Goal: Navigation & Orientation: Find specific page/section

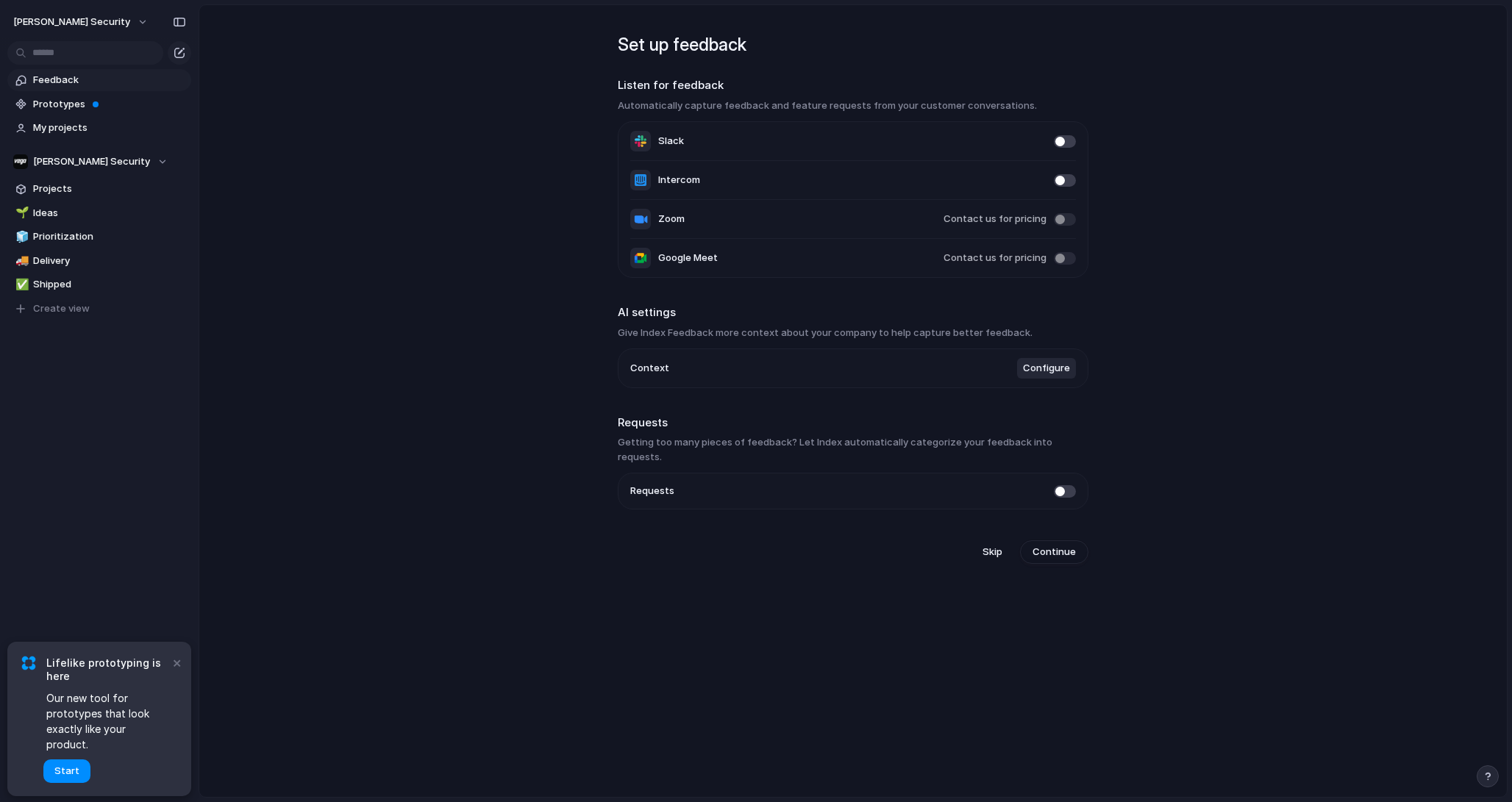
click at [1062, 142] on span at bounding box center [1065, 141] width 22 height 12
click at [1066, 142] on span at bounding box center [1065, 141] width 22 height 12
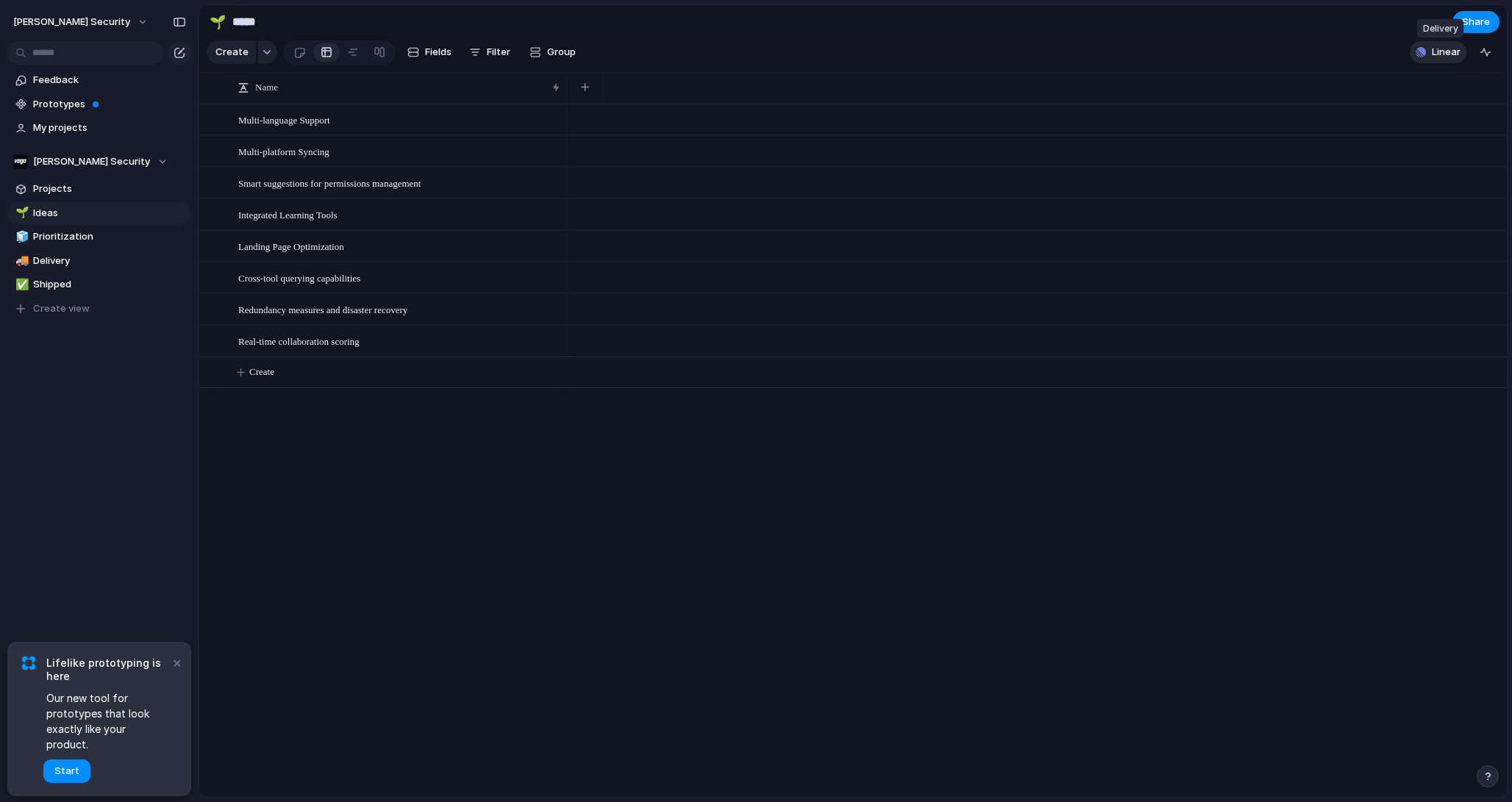
click at [1437, 56] on span "Linear" at bounding box center [1446, 52] width 28 height 15
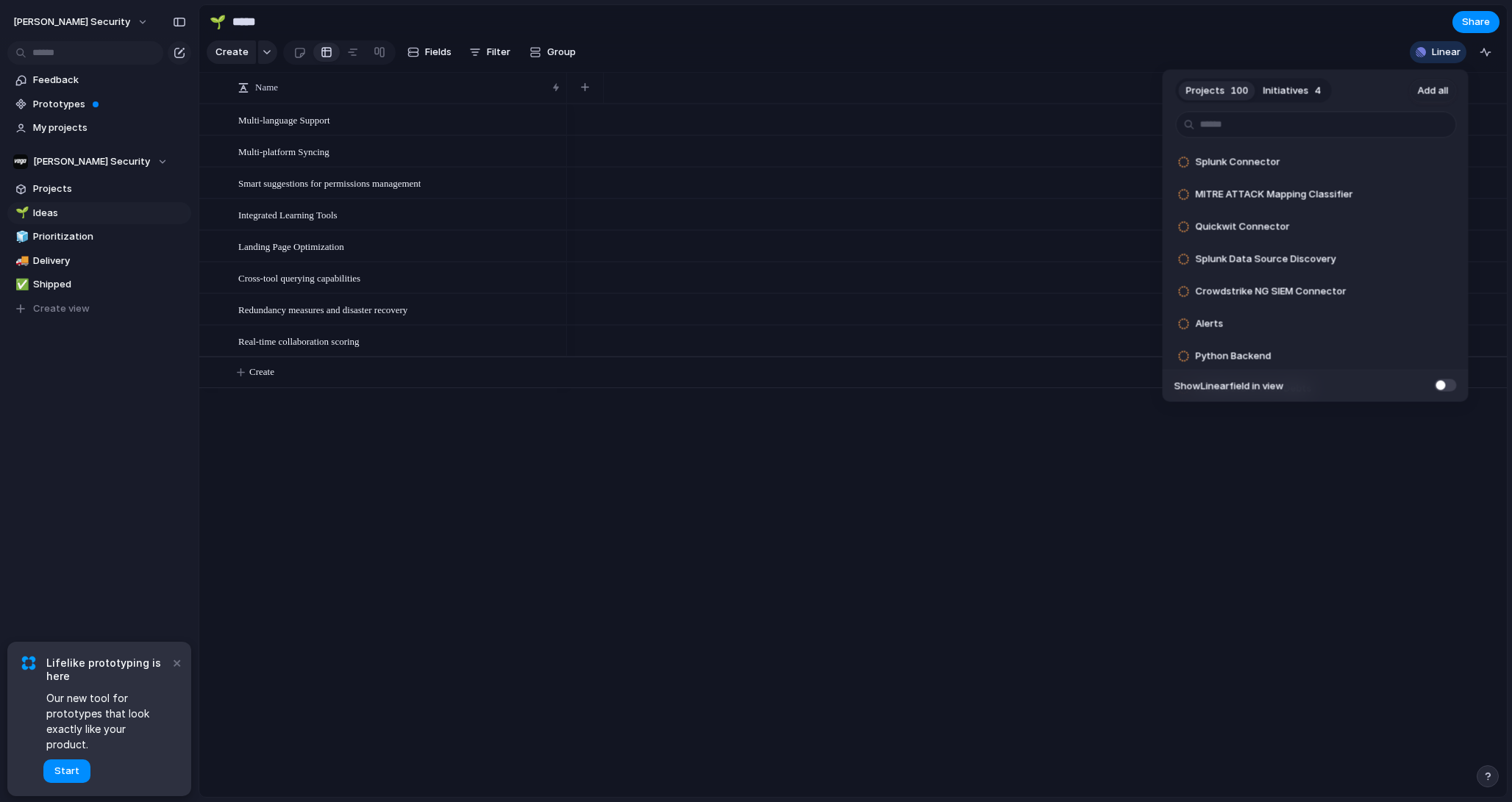
click at [845, 498] on div "Projects 100 Initiatives 4 Add all Splunk Connector Add MITRE ATTACK Mapping Cl…" at bounding box center [756, 401] width 1512 height 802
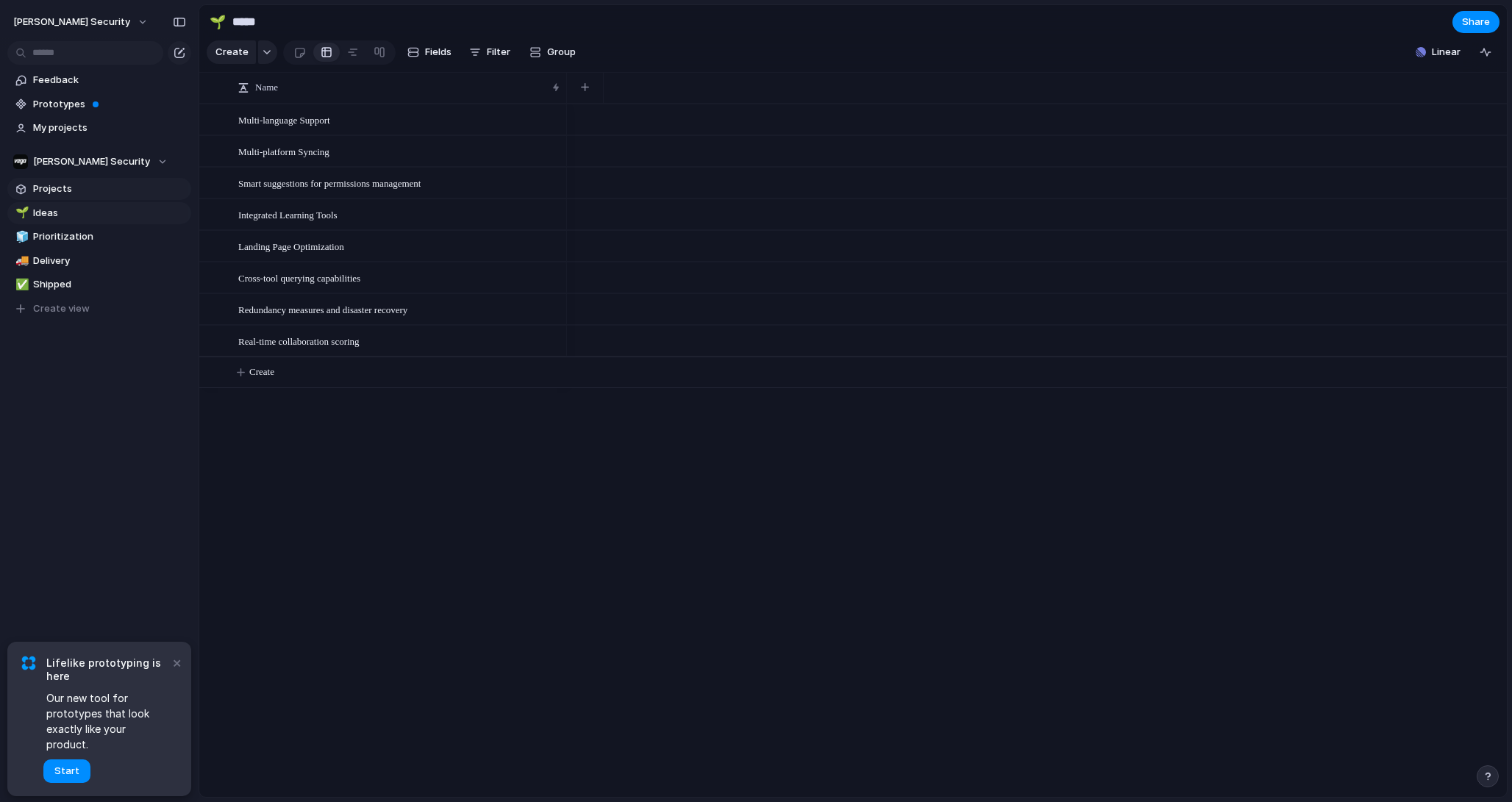
click at [92, 187] on span "Projects" at bounding box center [109, 189] width 153 height 15
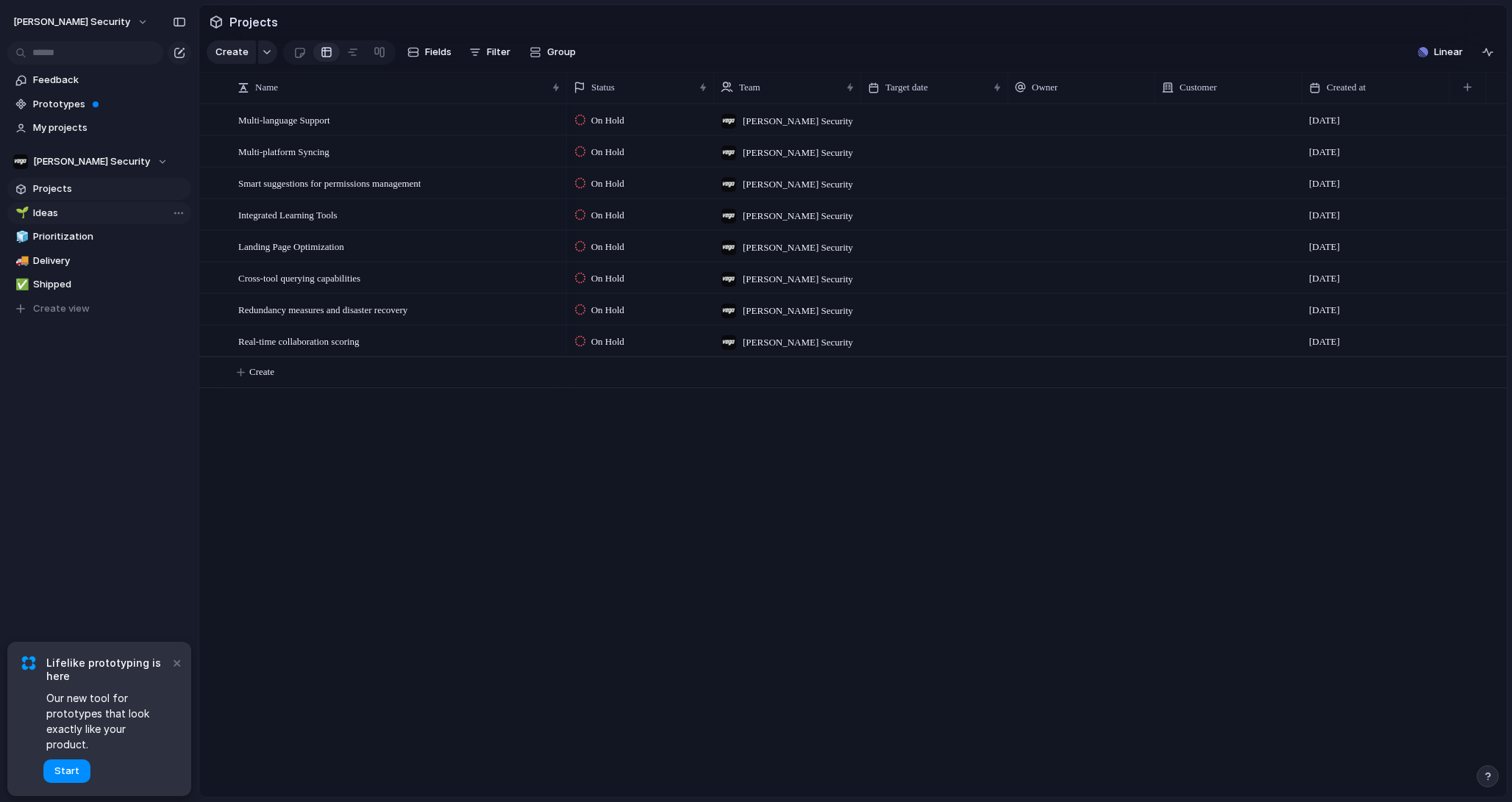
click at [60, 207] on span "Ideas" at bounding box center [109, 213] width 153 height 15
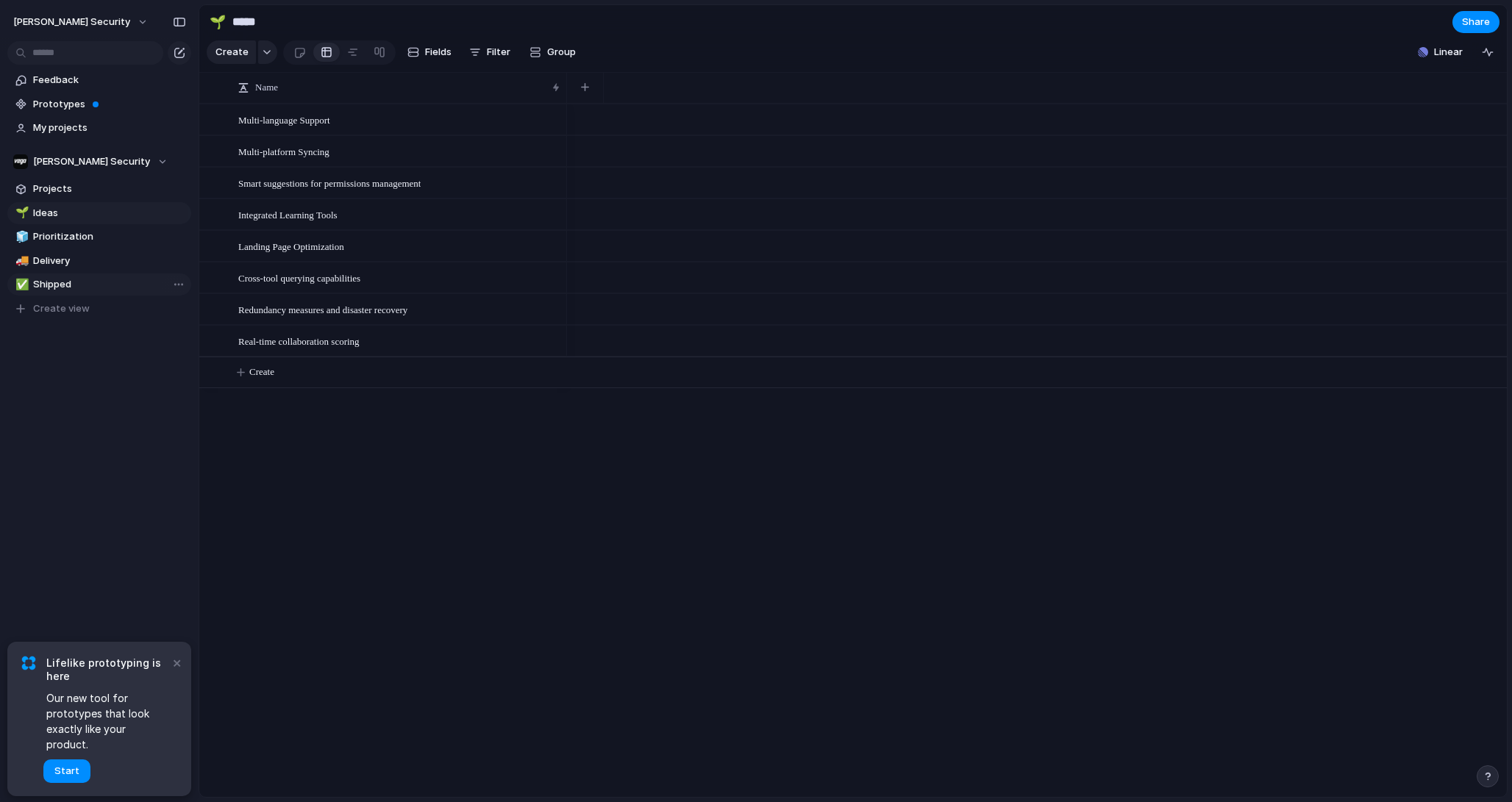
click at [63, 288] on span "Shipped" at bounding box center [109, 284] width 153 height 15
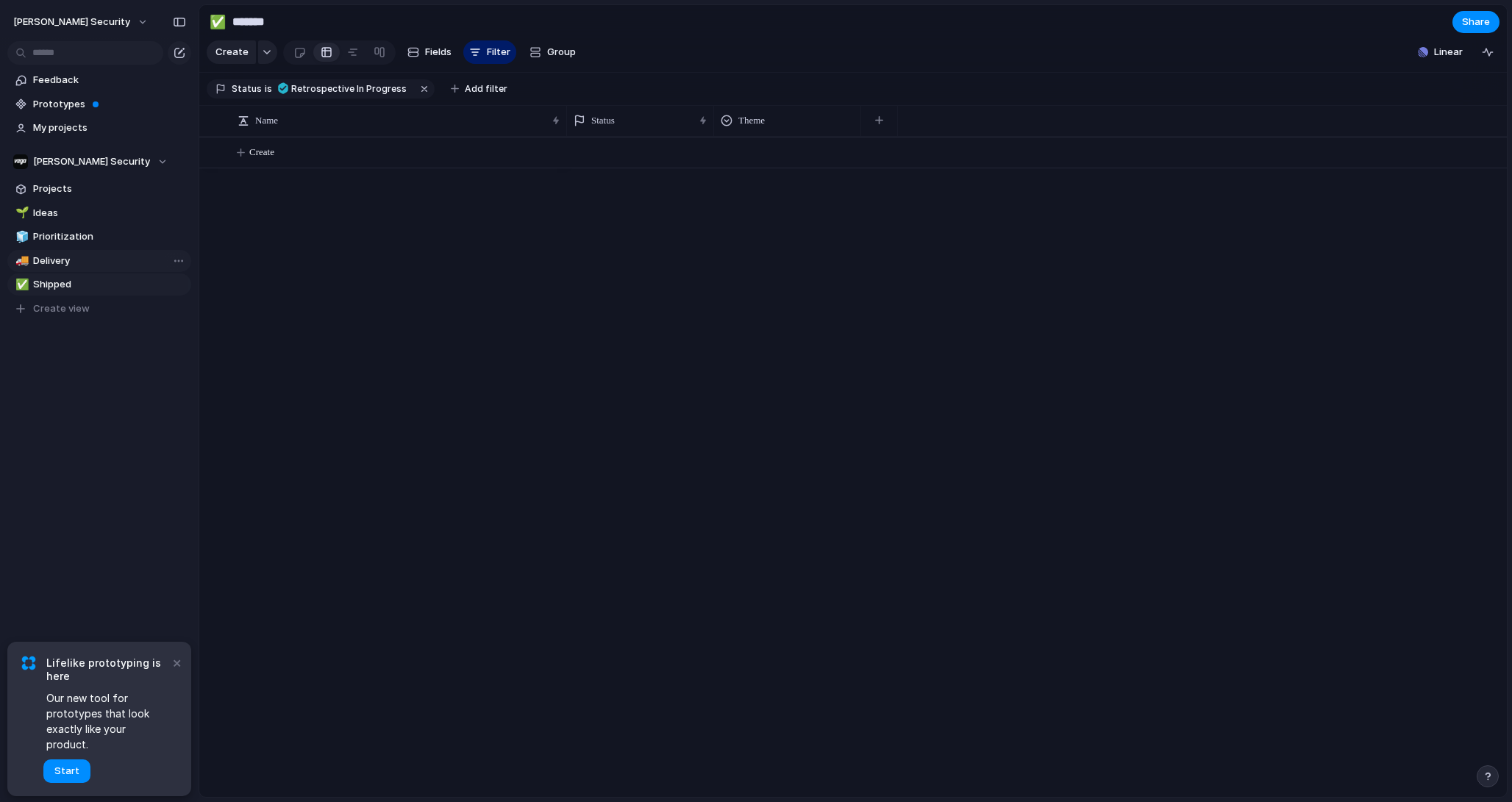
click at [74, 264] on span "Delivery" at bounding box center [109, 260] width 153 height 15
click at [84, 241] on span "Prioritization" at bounding box center [109, 236] width 153 height 15
type input "**********"
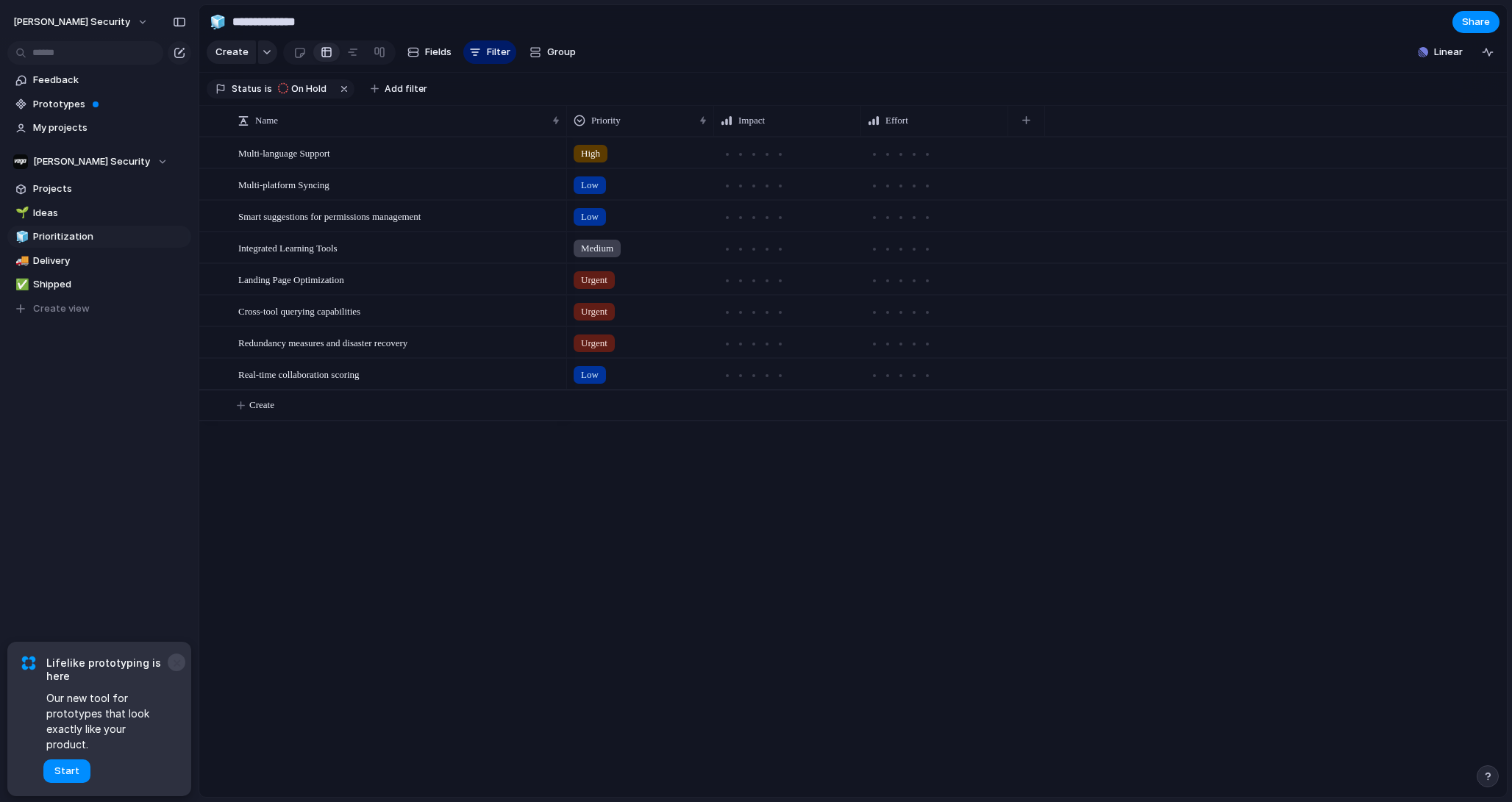
click at [173, 671] on button "×" at bounding box center [176, 662] width 17 height 17
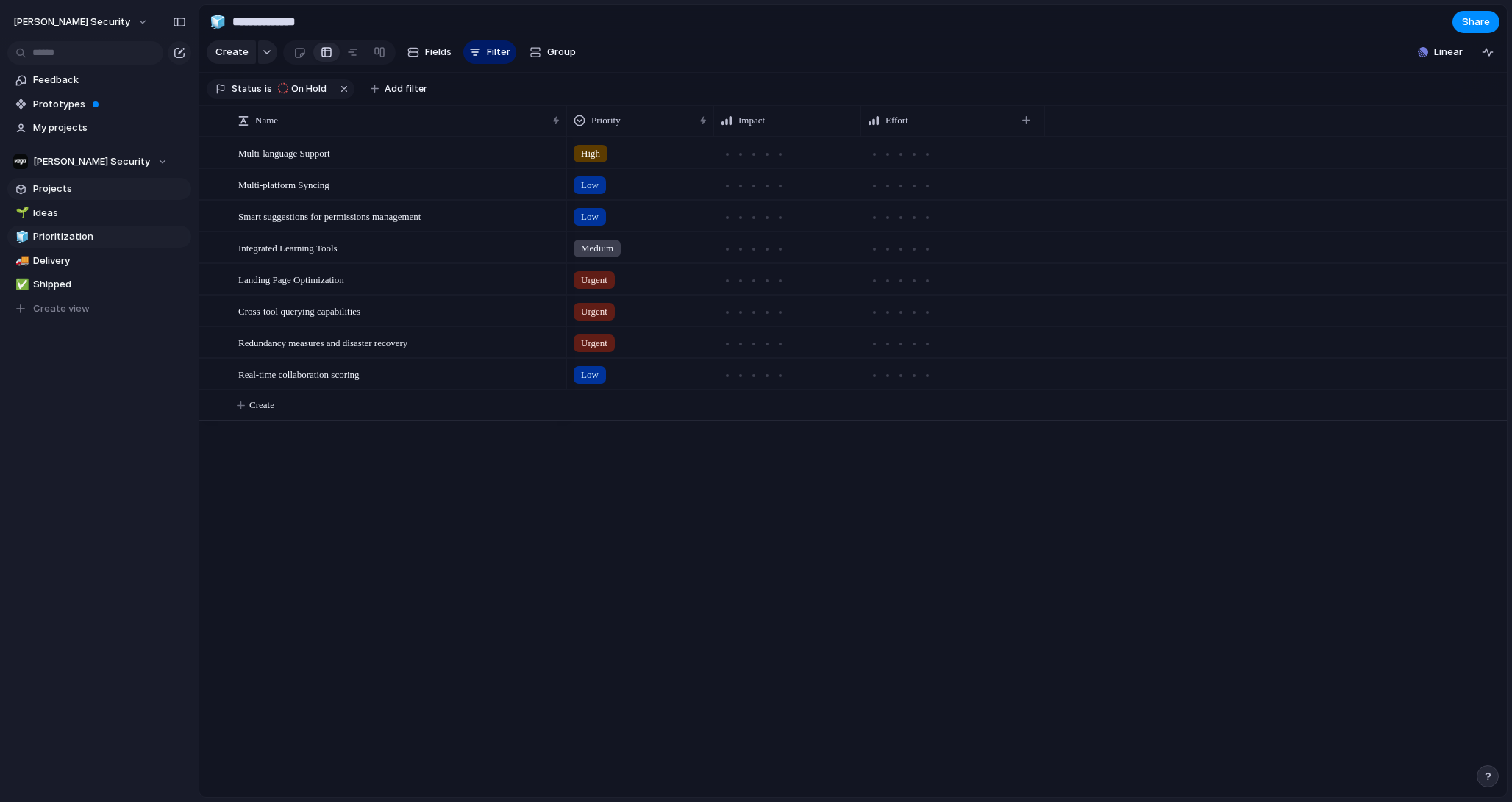
click at [66, 180] on link "Projects" at bounding box center [99, 189] width 184 height 22
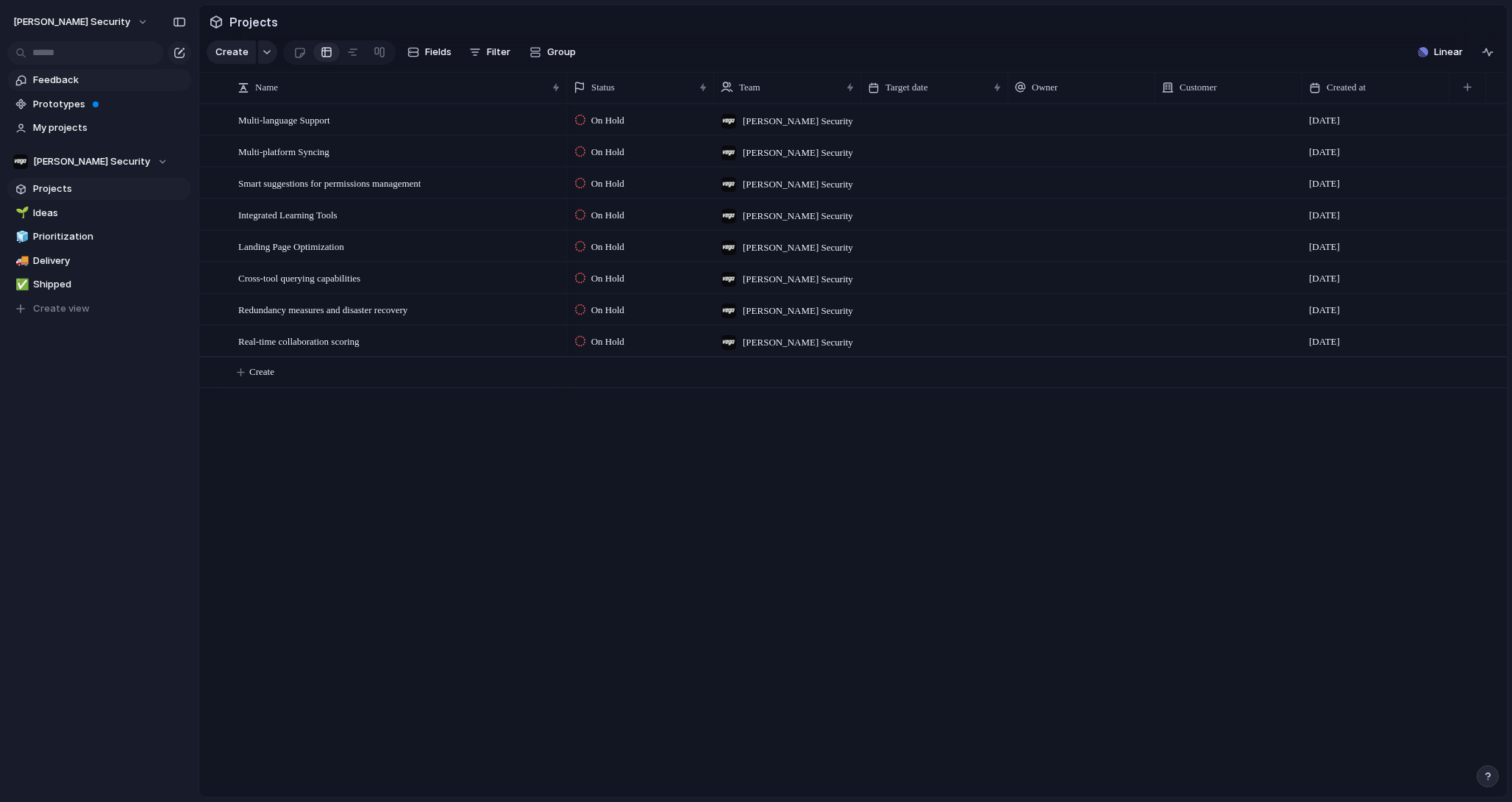
click at [62, 78] on span "Feedback" at bounding box center [109, 79] width 153 height 15
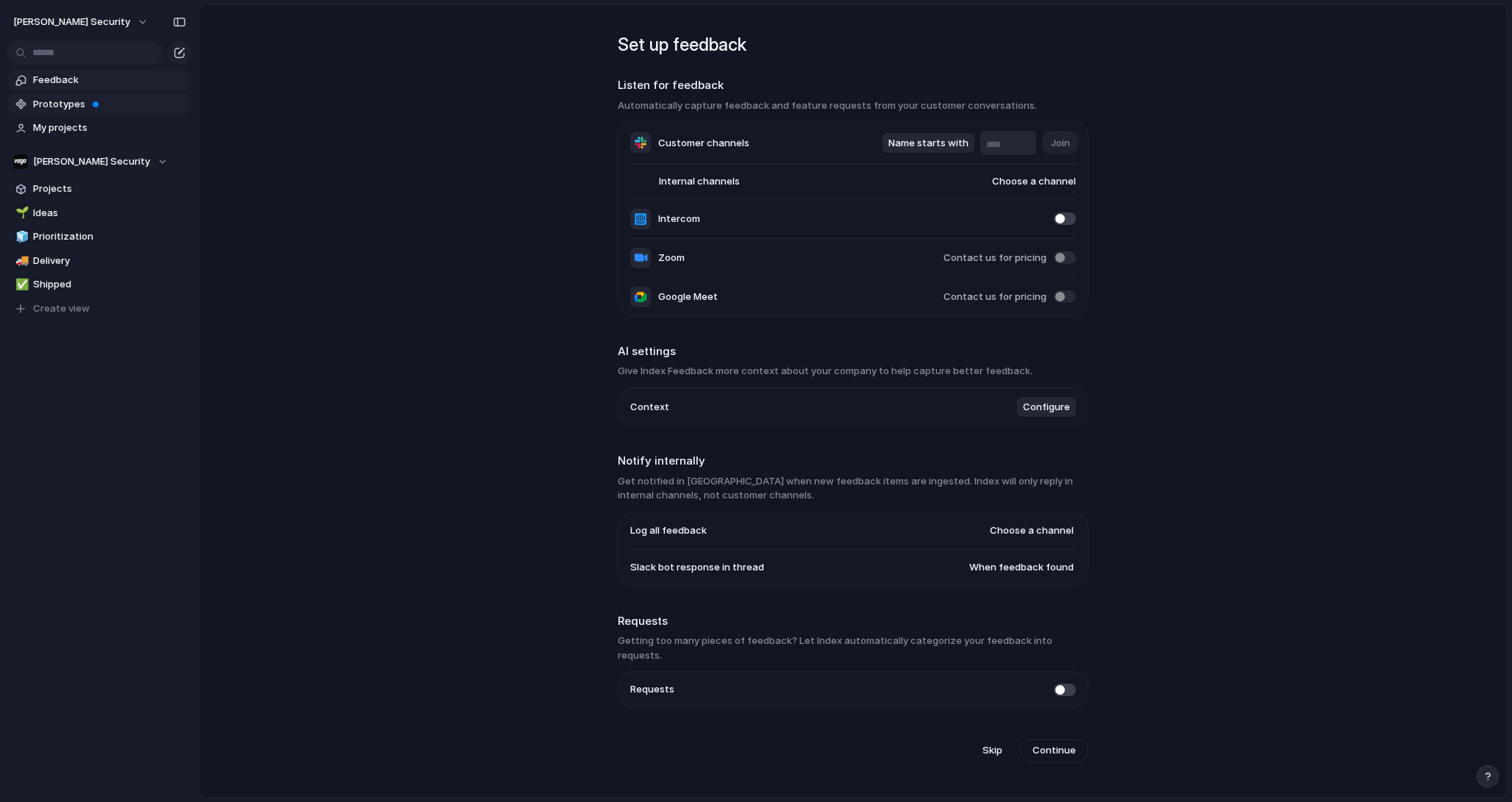
click at [72, 112] on link "Prototypes" at bounding box center [99, 104] width 184 height 22
click at [68, 132] on span "My projects" at bounding box center [109, 128] width 153 height 15
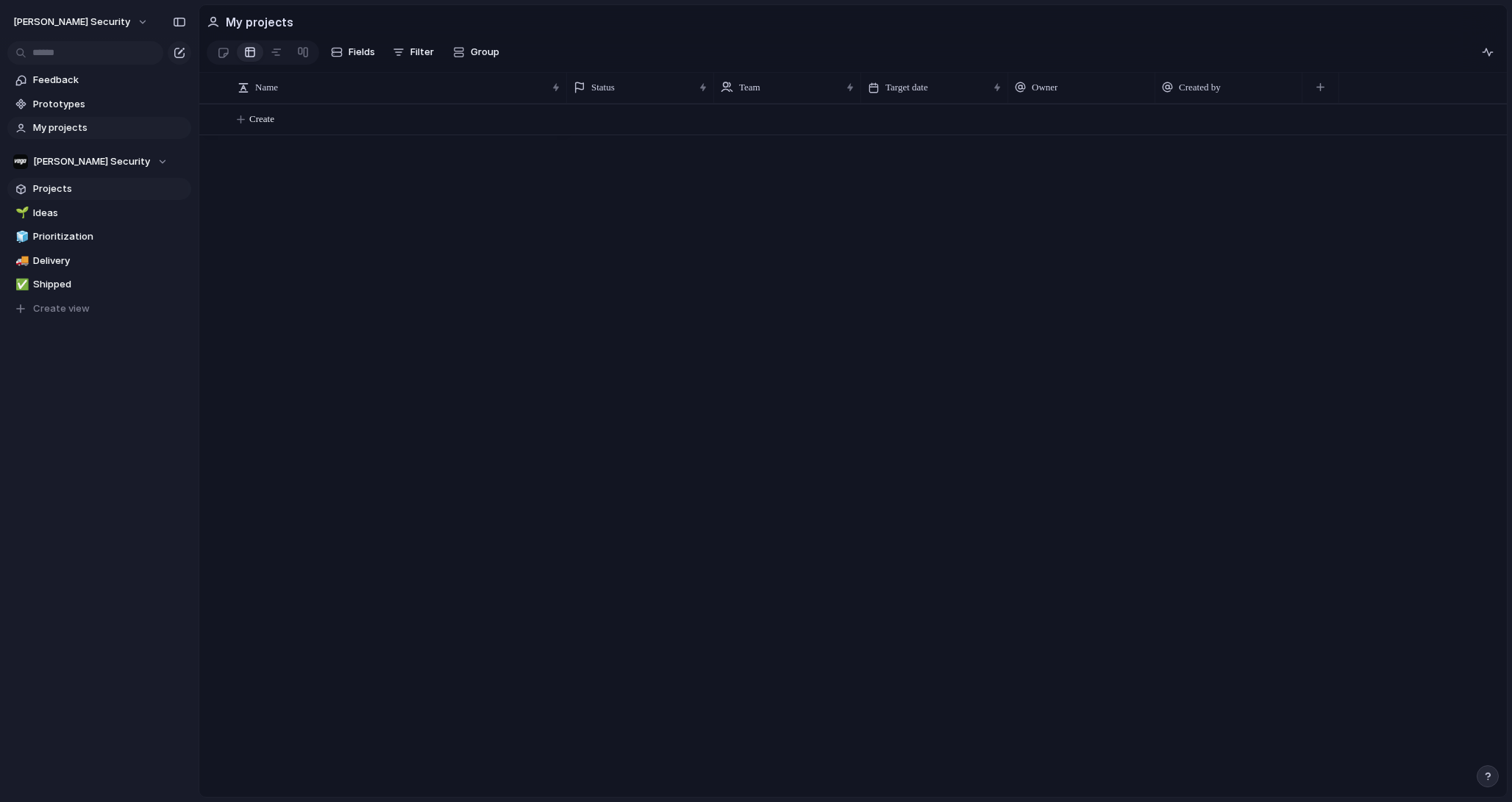
click at [102, 185] on span "Projects" at bounding box center [109, 189] width 153 height 15
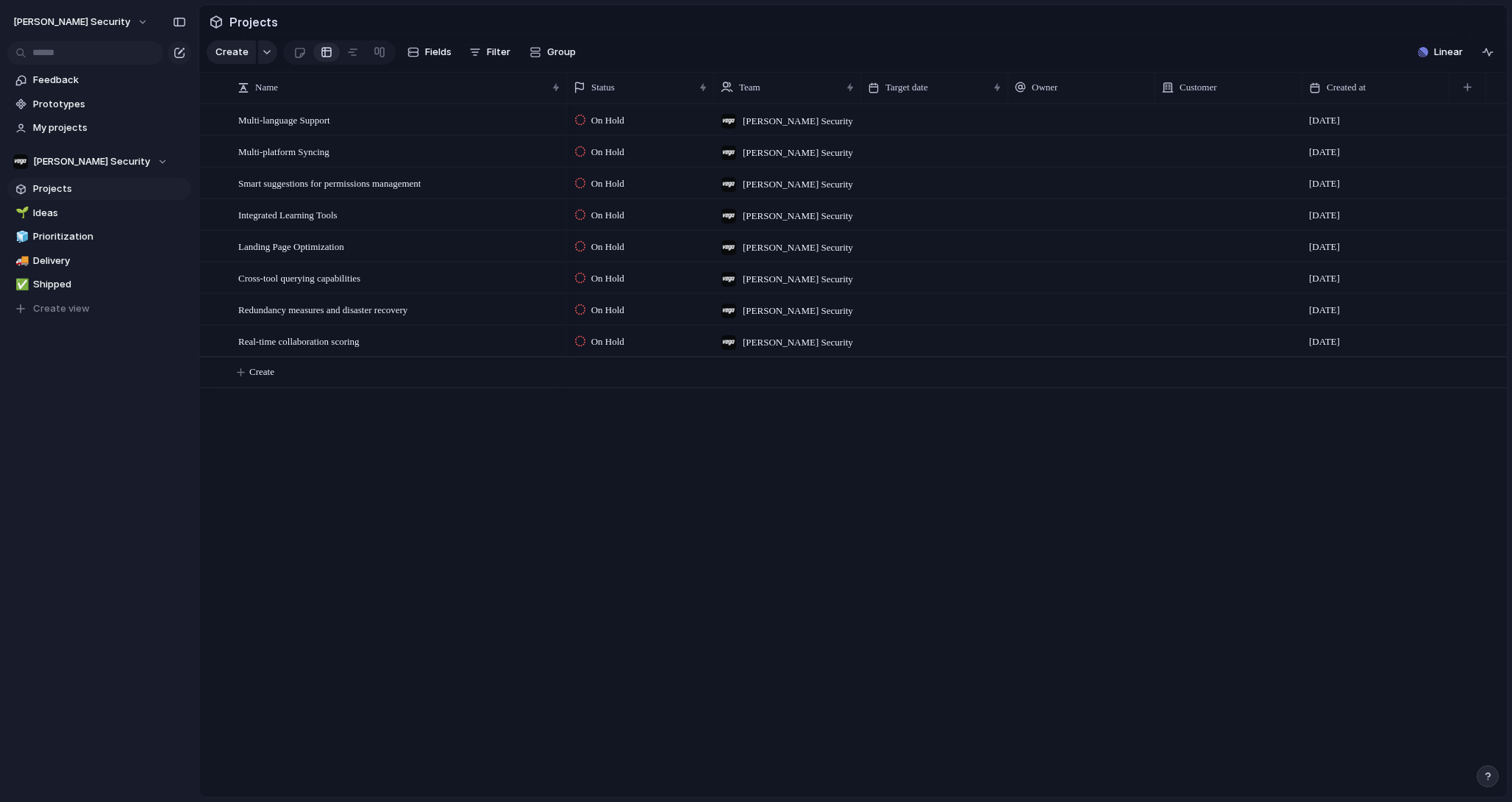
click at [717, 586] on div "On Hold Vega Security 4 September On Hold Vega Security 4 September On Hold Veg…" at bounding box center [1037, 450] width 940 height 693
